Goal: Check status: Check status

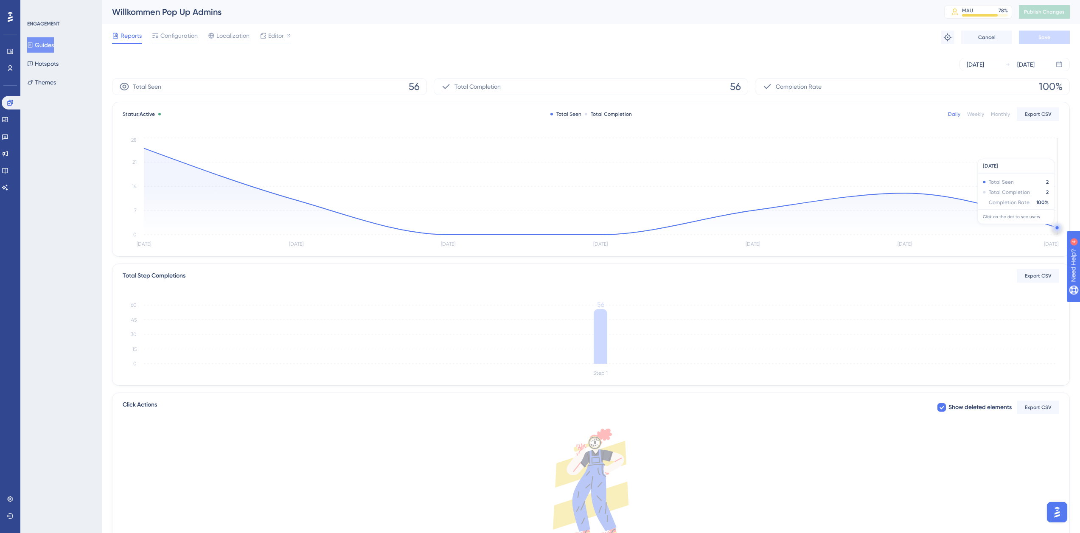
click at [1056, 228] on circle at bounding box center [1056, 227] width 3 height 3
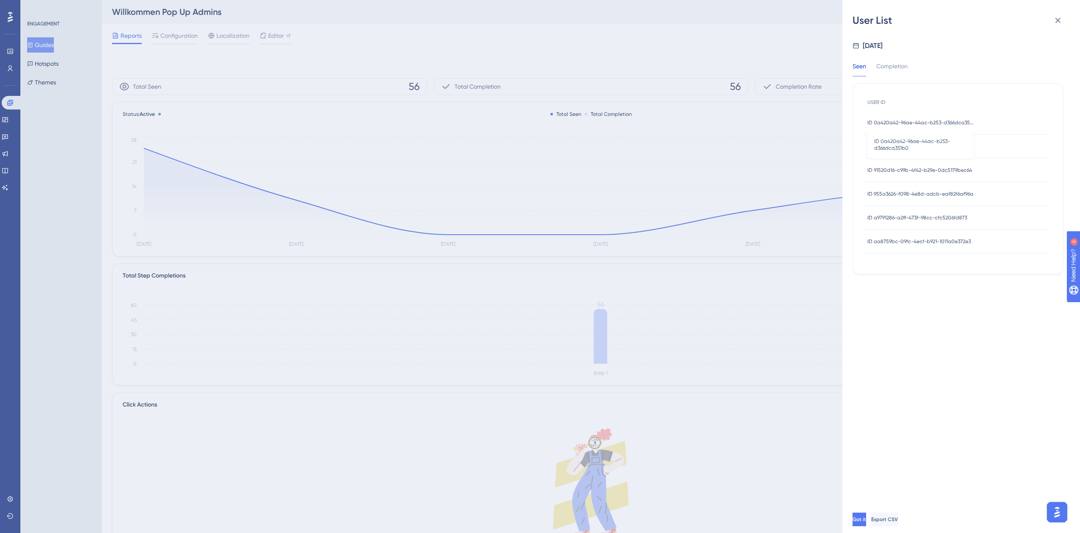
click at [891, 119] on span "ID 0a420a42-96ae-44ac-b253-d366dca351b0" at bounding box center [920, 122] width 106 height 7
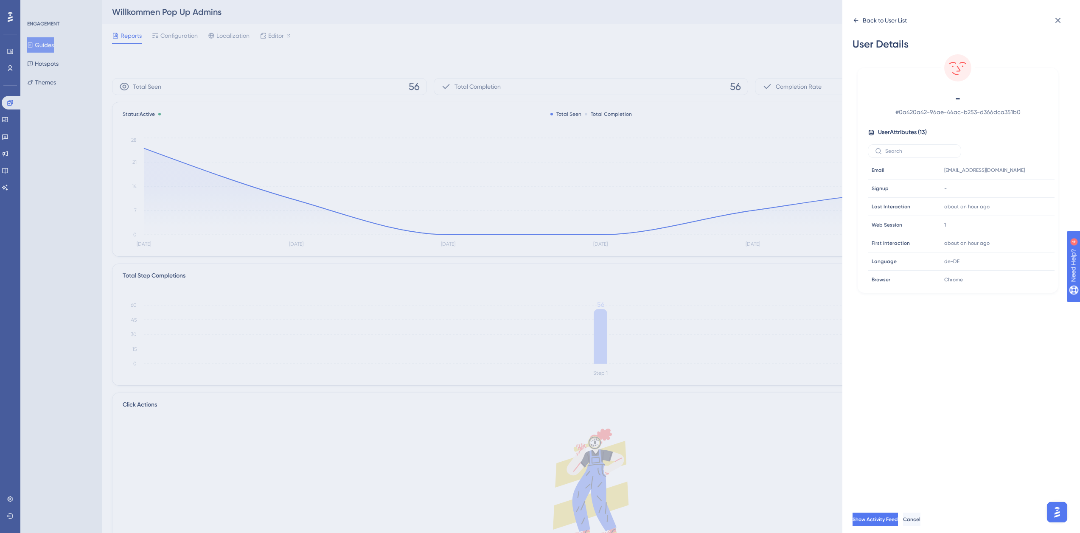
click at [874, 19] on div "Back to User List" at bounding box center [885, 20] width 44 height 10
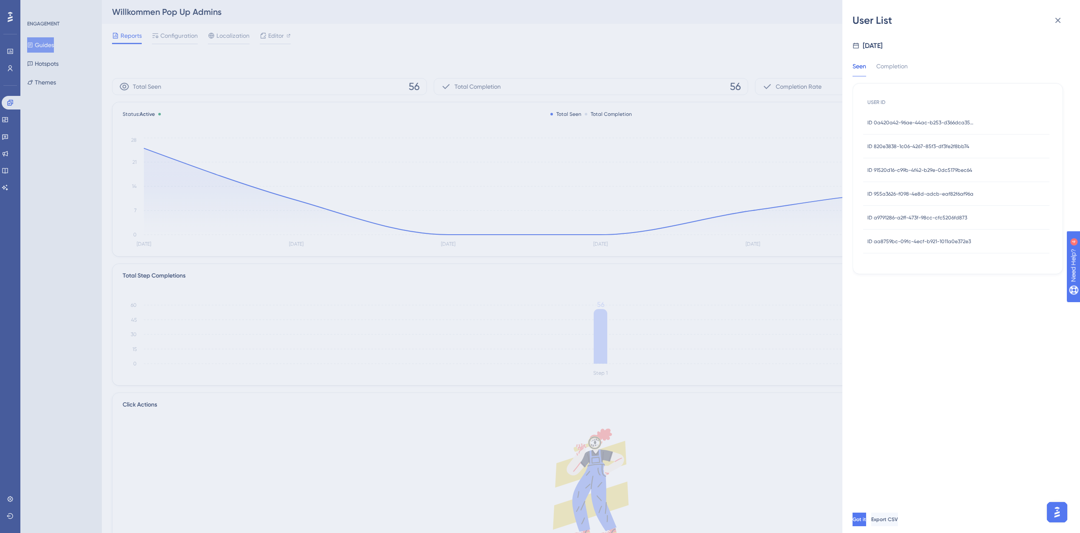
click at [901, 142] on div "ID 820e3838-1c06-4267-85f3-df3fe2f8bb74 ID 820e3838-1c06-4267-85f3-df3fe2f8bb74" at bounding box center [918, 147] width 102 height 24
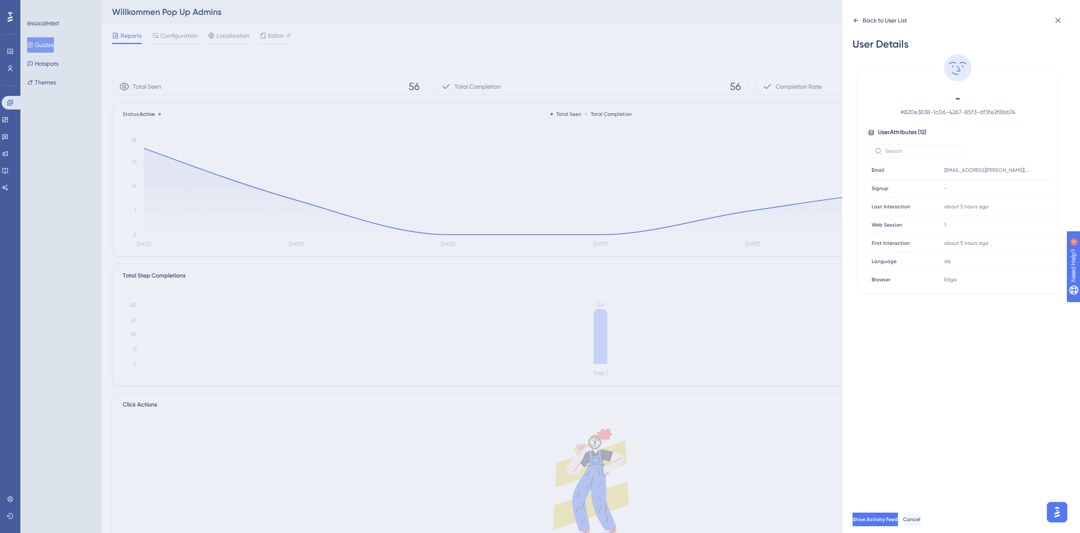
click at [865, 19] on div "Back to User List" at bounding box center [885, 20] width 44 height 10
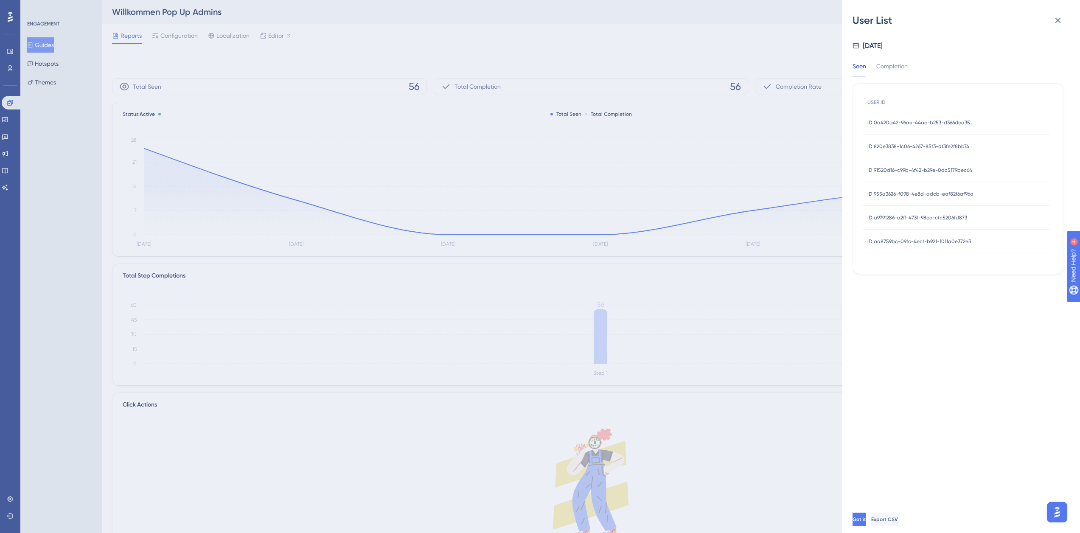
click at [894, 168] on span "ID 91520d16-c99b-4f42-b29e-0dc5179bec64" at bounding box center [919, 170] width 105 height 7
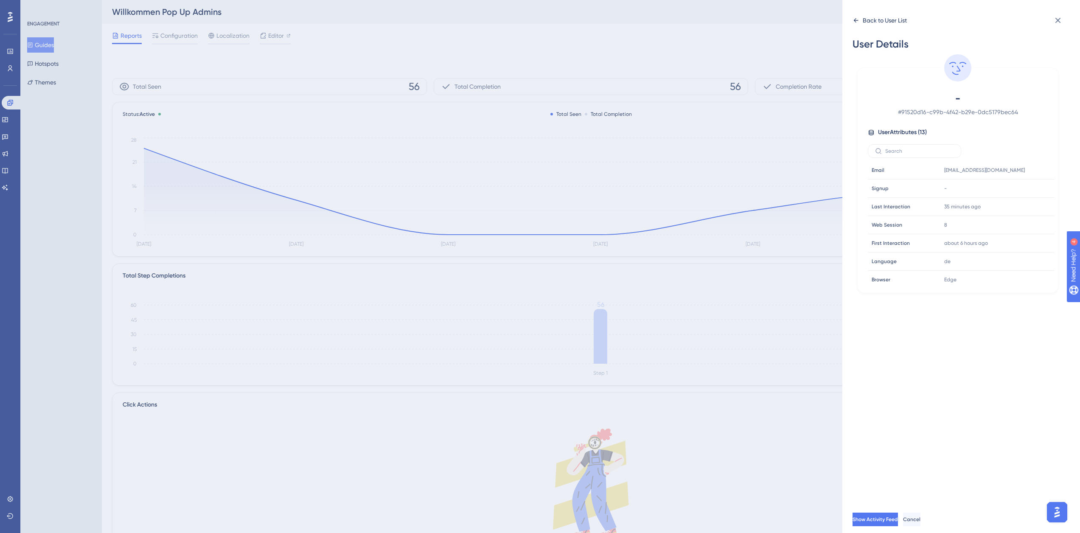
click at [869, 25] on div "Back to User List" at bounding box center [885, 20] width 44 height 10
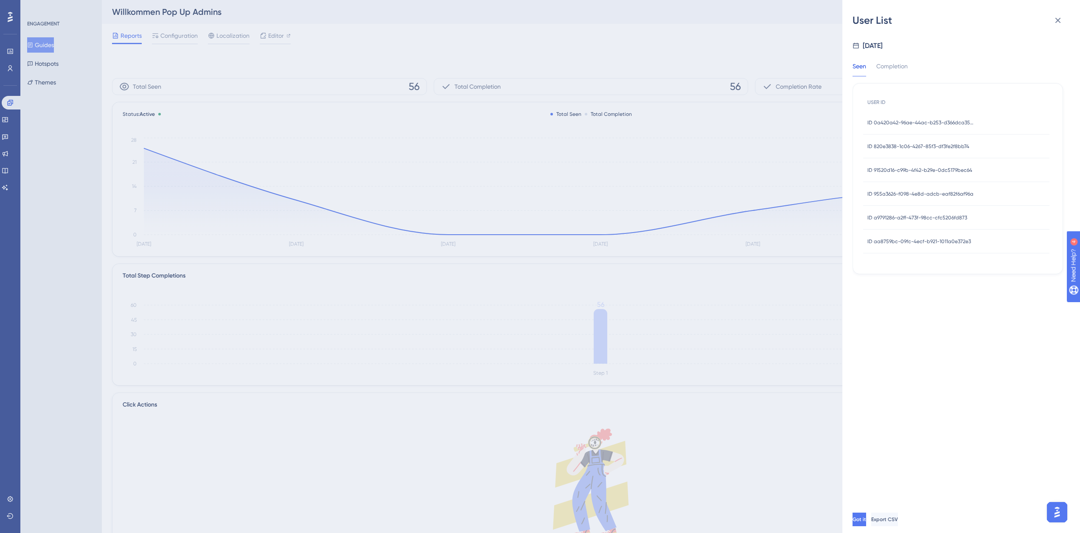
click at [889, 195] on span "ID 955a3626-f098-4e8d-adcb-eaf82f6af96a" at bounding box center [920, 194] width 106 height 7
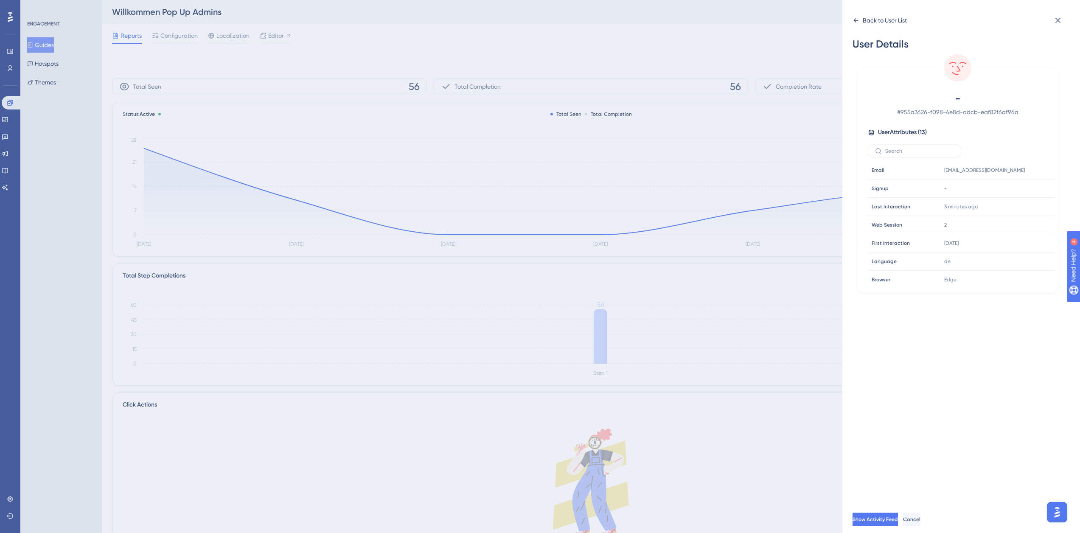
click at [859, 21] on icon at bounding box center [856, 20] width 7 height 7
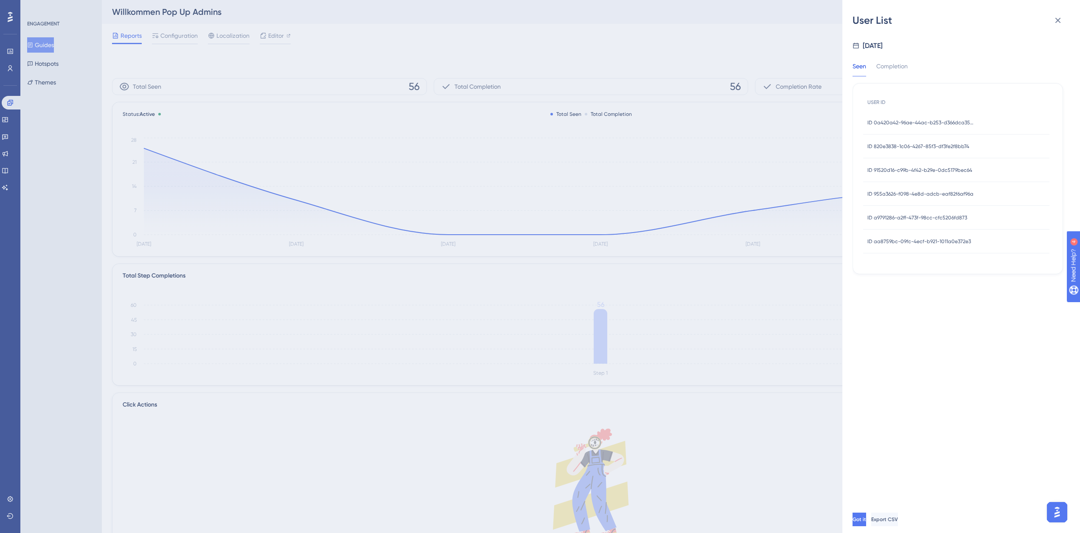
click at [886, 223] on div "ID a9791286-a2ff-473f-98cc-cfc5206fd873 ID a9791286-a2ff-473f-98cc-cfc5206fd873" at bounding box center [917, 218] width 100 height 24
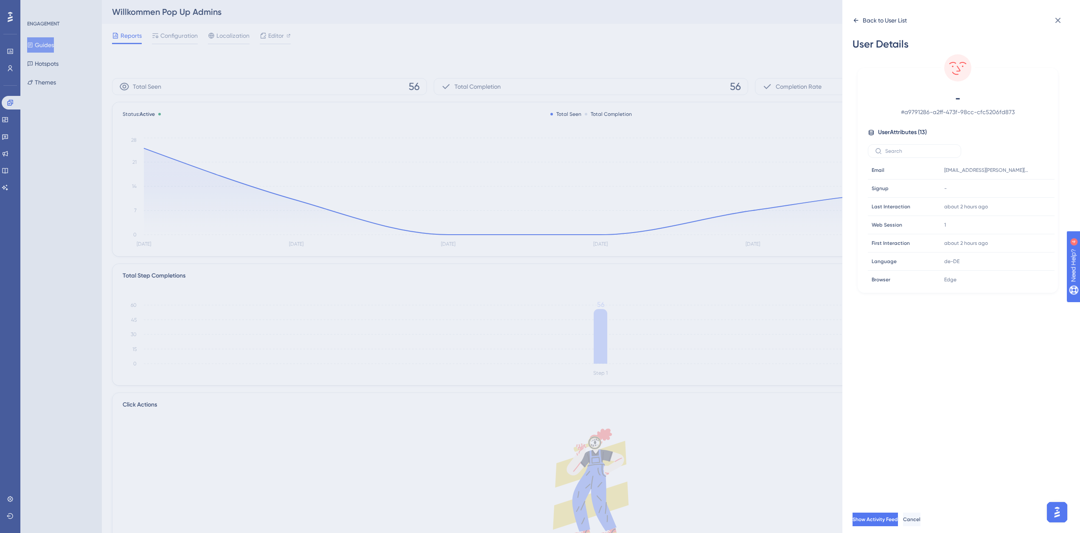
click at [857, 16] on div "Back to User List" at bounding box center [880, 21] width 54 height 14
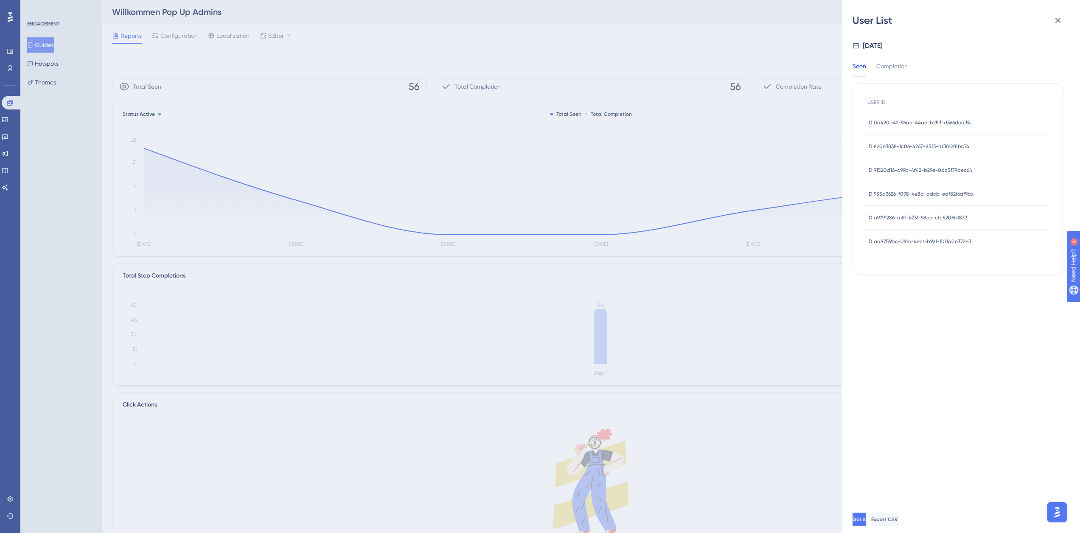
click at [884, 239] on span "ID aa8759bc-09fc-4ecf-b921-1011a0e372e3" at bounding box center [919, 241] width 104 height 7
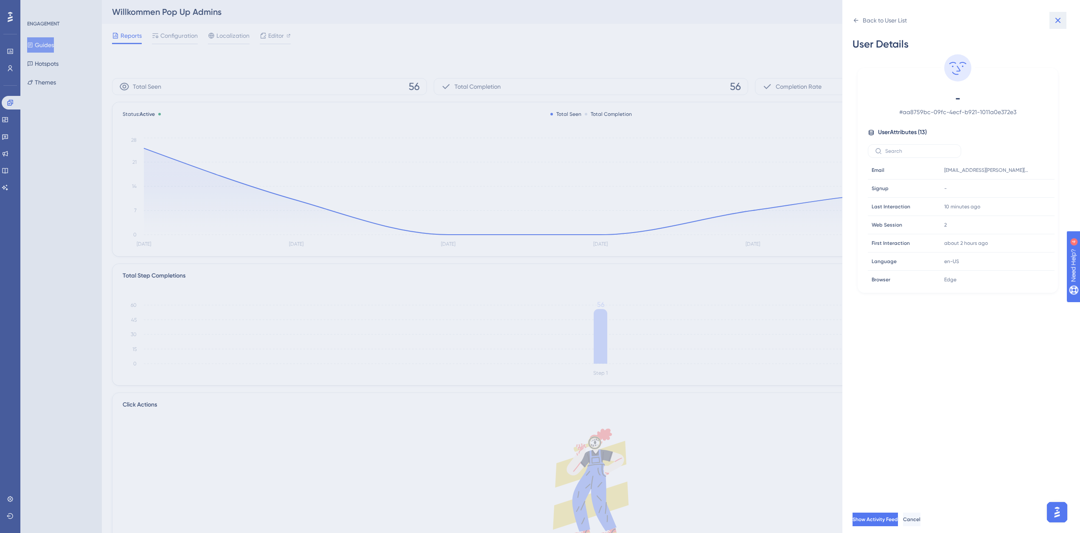
click at [1052, 21] on button at bounding box center [1058, 20] width 17 height 17
